Goal: Information Seeking & Learning: Learn about a topic

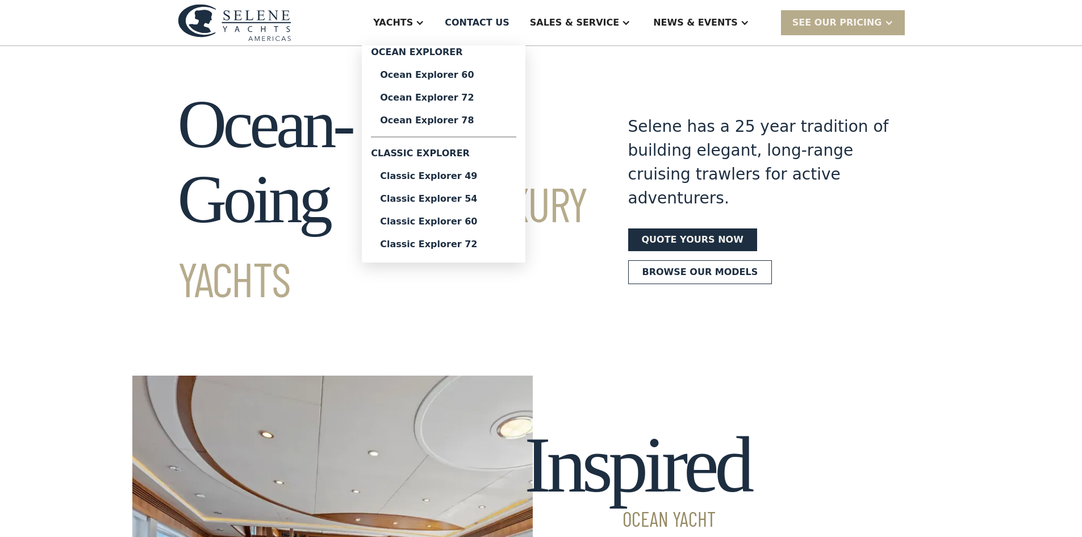
click at [490, 177] on div "Classic Explorer 49" at bounding box center [443, 176] width 127 height 9
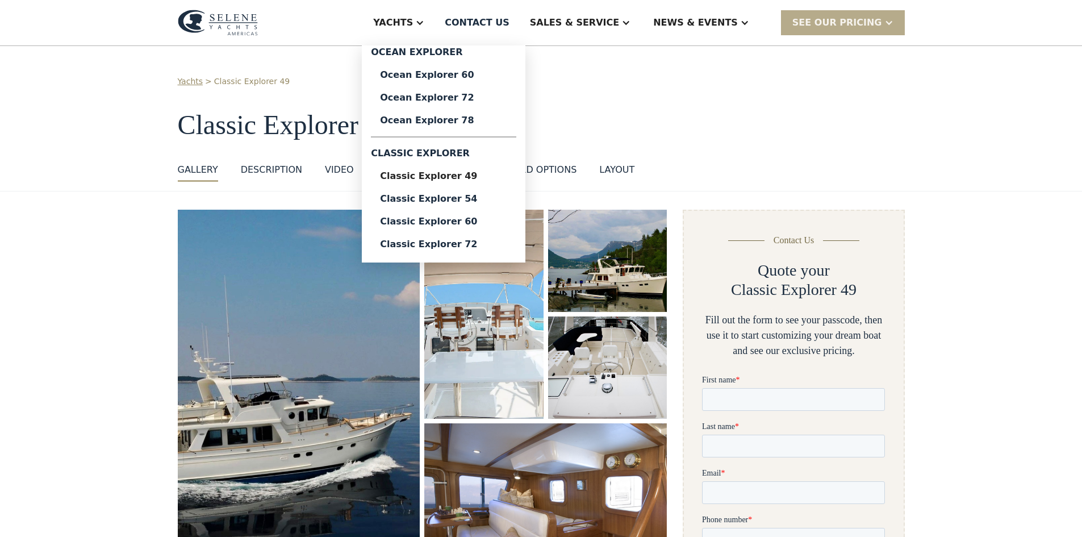
click at [464, 74] on div "Ocean Explorer 60" at bounding box center [443, 74] width 127 height 9
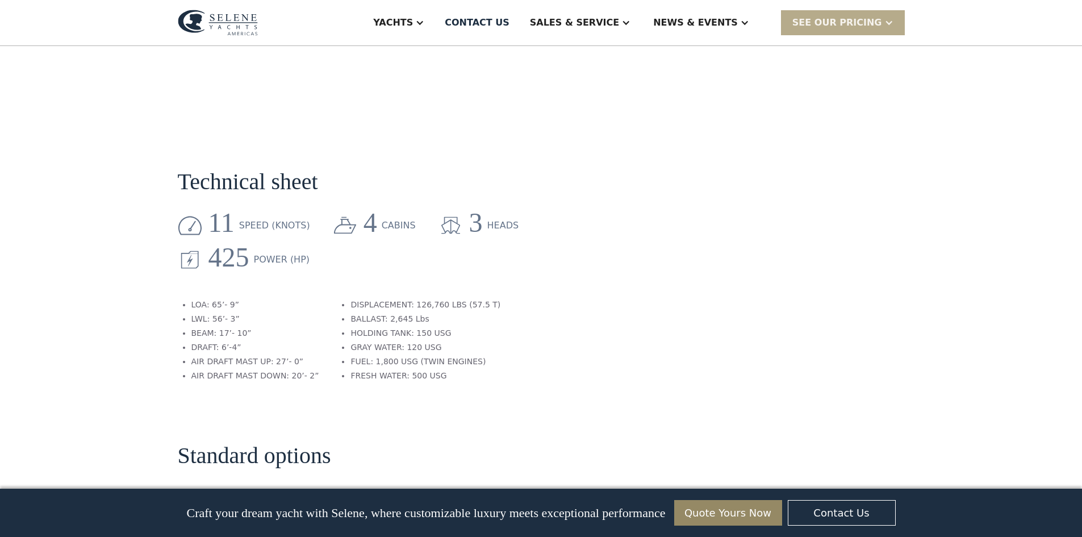
scroll to position [1647, 0]
